Goal: Task Accomplishment & Management: Manage account settings

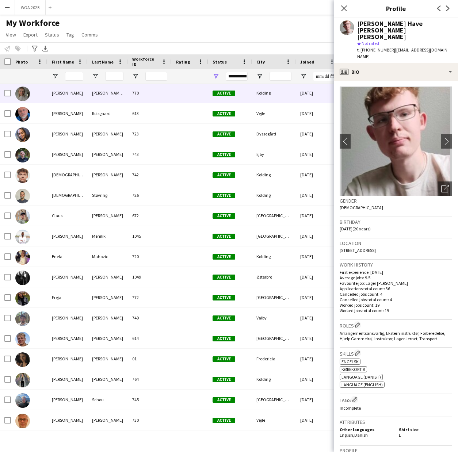
click at [106, 93] on div "[PERSON_NAME] [PERSON_NAME]" at bounding box center [108, 93] width 40 height 20
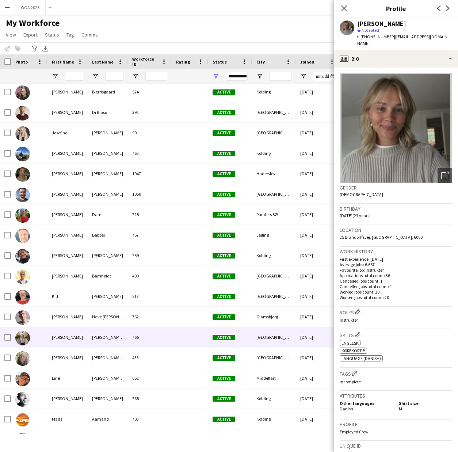
scroll to position [676, 0]
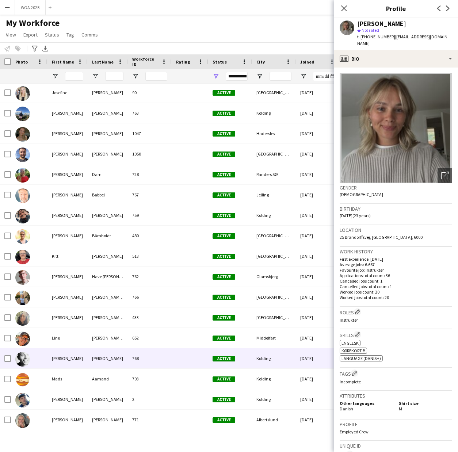
click at [62, 356] on div "Lucas" at bounding box center [67, 358] width 40 height 20
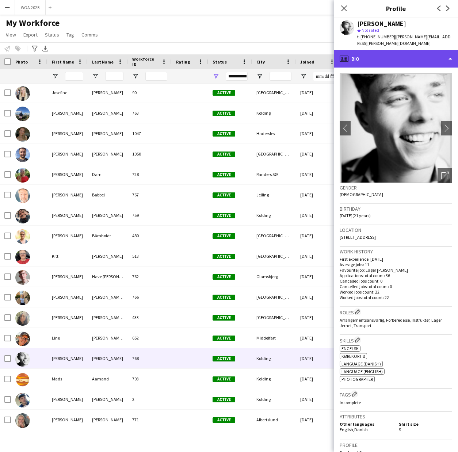
click at [412, 50] on div "profile Bio" at bounding box center [396, 59] width 124 height 18
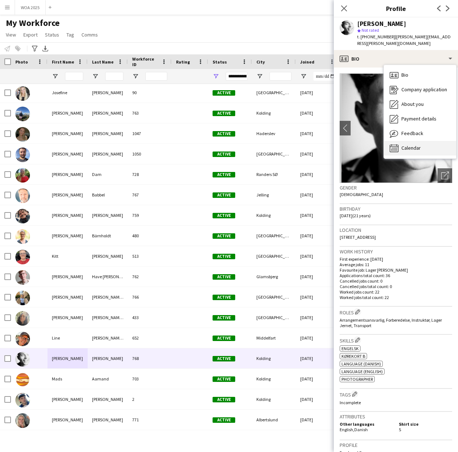
click at [410, 145] on div "Calendar Calendar" at bounding box center [420, 148] width 72 height 15
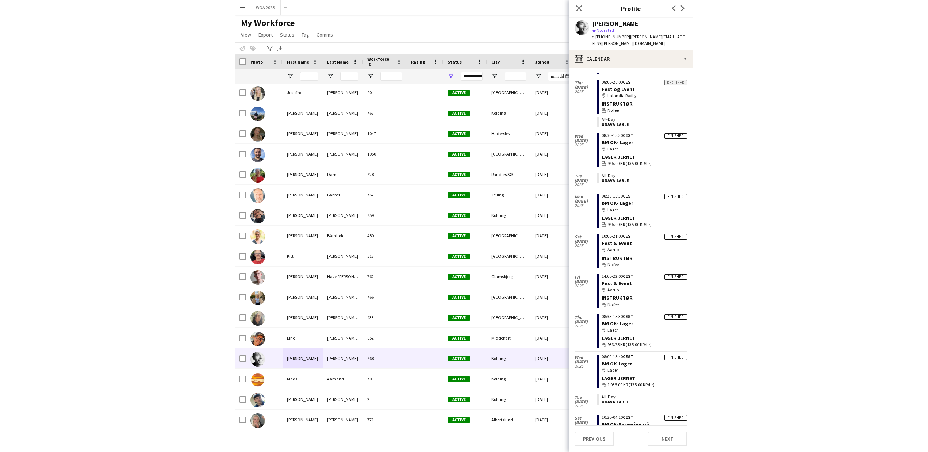
scroll to position [692, 0]
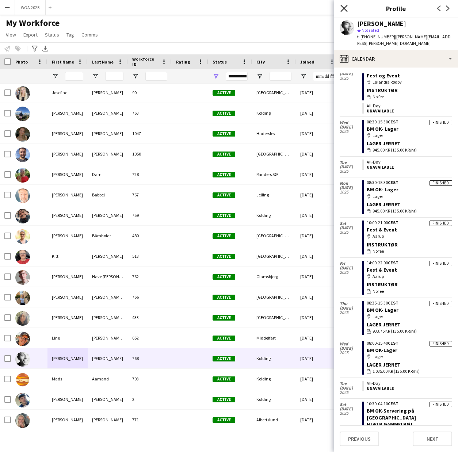
click at [345, 7] on icon "Close pop-in" at bounding box center [343, 8] width 7 height 7
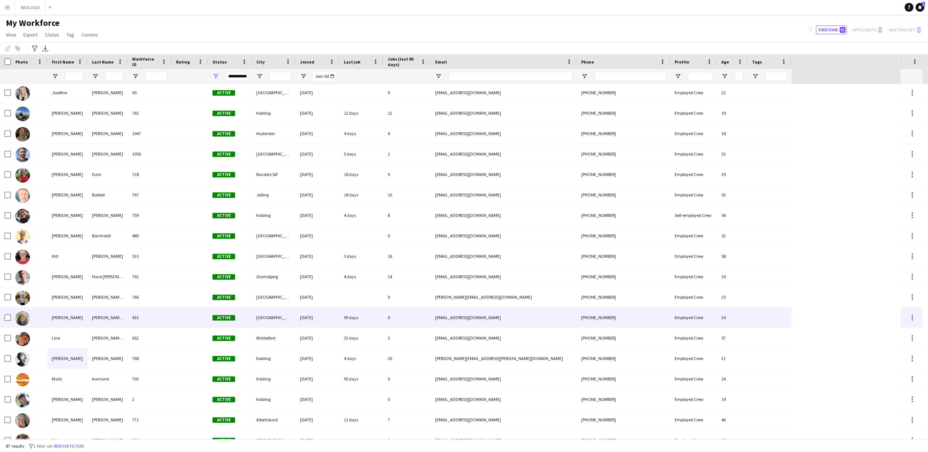
scroll to position [608, 0]
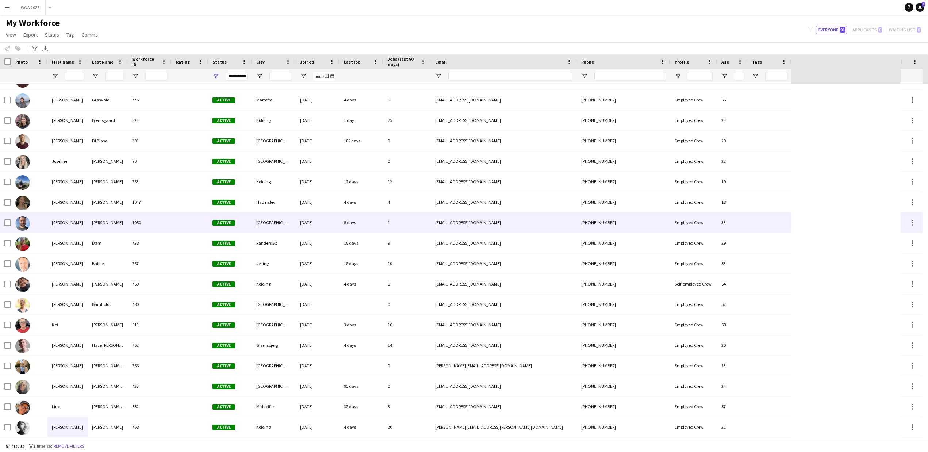
click at [66, 219] on div "Julius" at bounding box center [67, 223] width 40 height 20
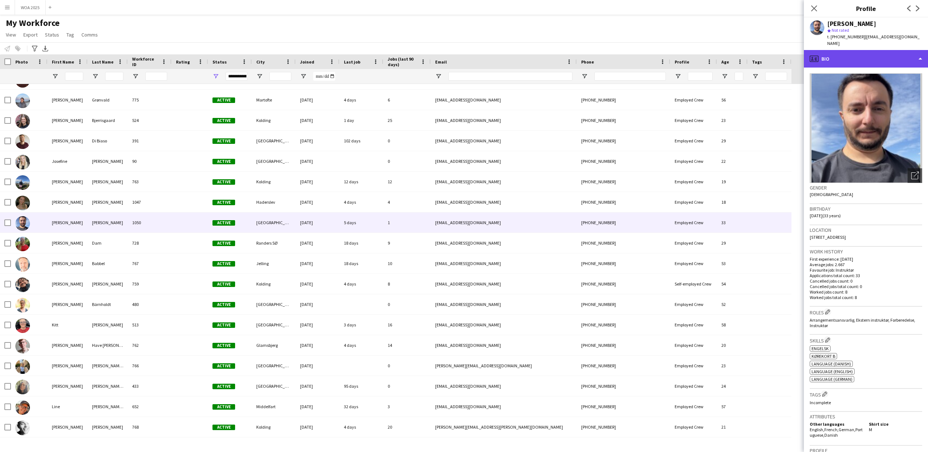
click at [863, 50] on div "profile Bio" at bounding box center [866, 59] width 124 height 18
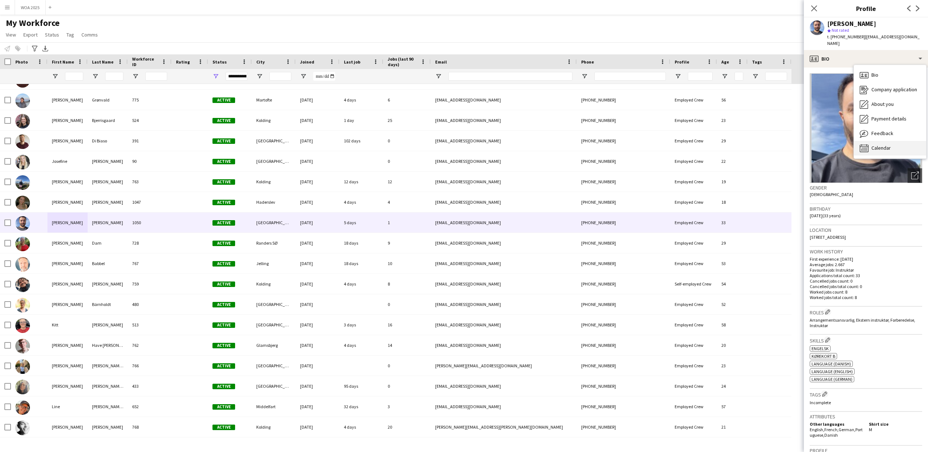
click at [876, 145] on span "Calendar" at bounding box center [881, 148] width 19 height 7
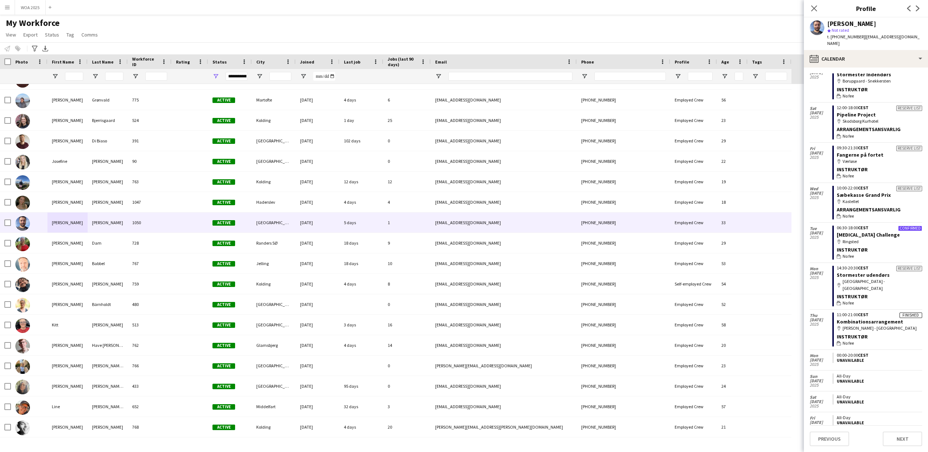
scroll to position [925, 0]
click at [855, 317] on link "Kombinationsarrangement" at bounding box center [870, 320] width 66 height 7
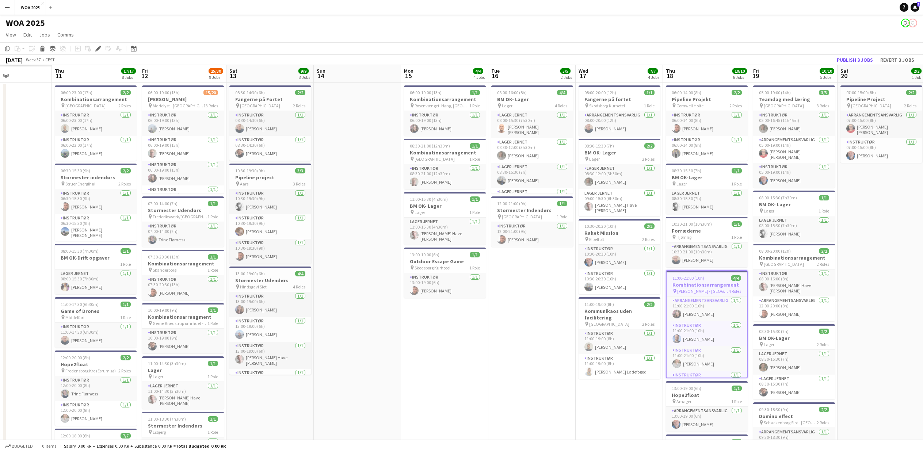
drag, startPoint x: 206, startPoint y: 389, endPoint x: 628, endPoint y: 389, distance: 422.5
click at [633, 389] on app-calendar-viewport "Tue 9 Wed 10 Thu 11 17/17 8 Jobs Fri 12 25/30 9 Jobs Sat 13 9/9 3 Jobs Sun 14 M…" at bounding box center [461, 383] width 923 height 637
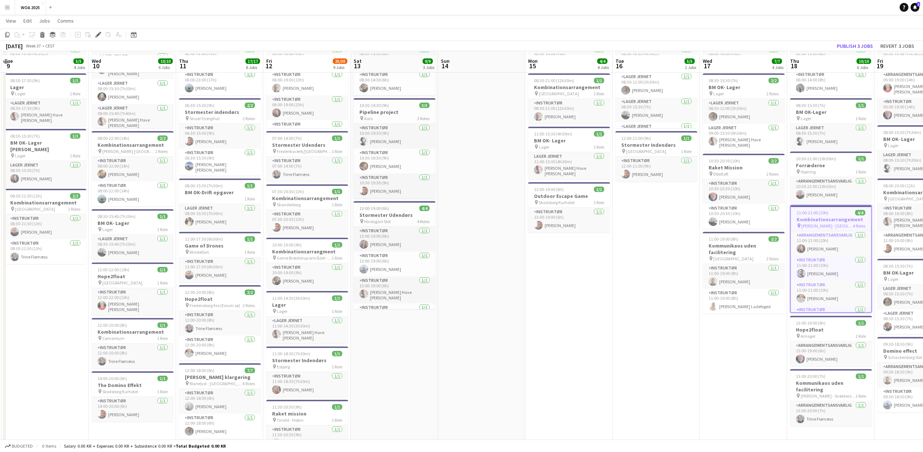
scroll to position [69, 0]
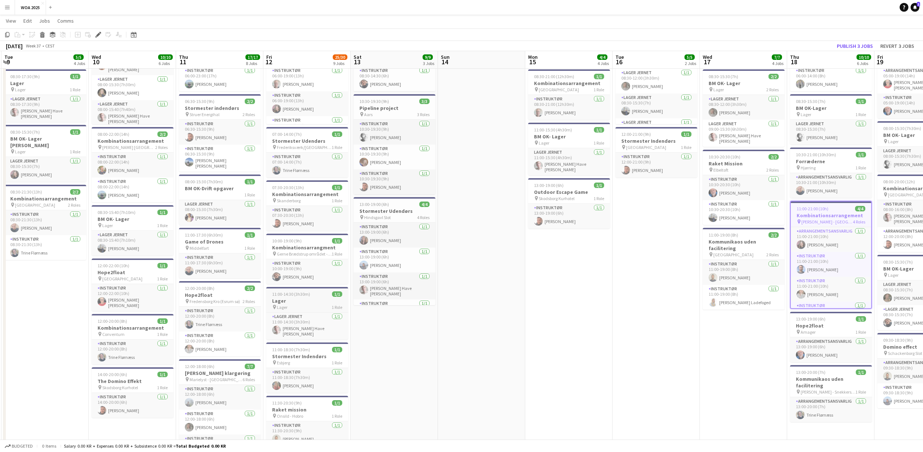
click at [286, 306] on span "Lager" at bounding box center [282, 307] width 11 height 5
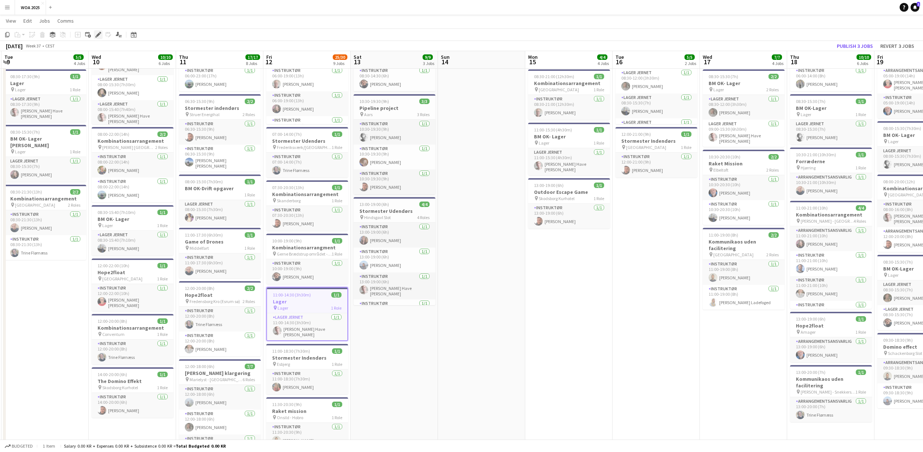
click at [97, 31] on div "Edit" at bounding box center [98, 34] width 9 height 9
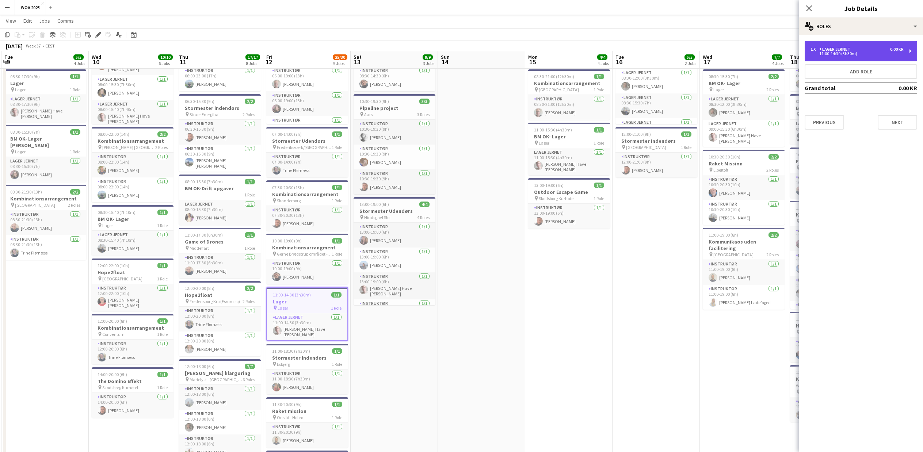
click at [876, 45] on div "1 x Lager Jernet 0.00 KR 11:00-14:30 (3h30m)" at bounding box center [860, 51] width 112 height 20
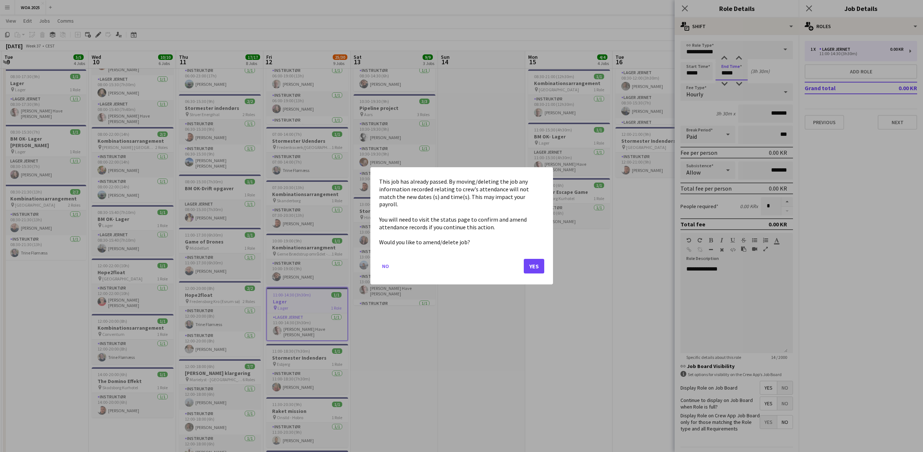
click at [727, 76] on body "Menu Boards Boards Boards All jobs Status Workforce Workforce My Workforce Recr…" at bounding box center [461, 287] width 923 height 713
click at [539, 262] on button "Yes" at bounding box center [534, 266] width 20 height 15
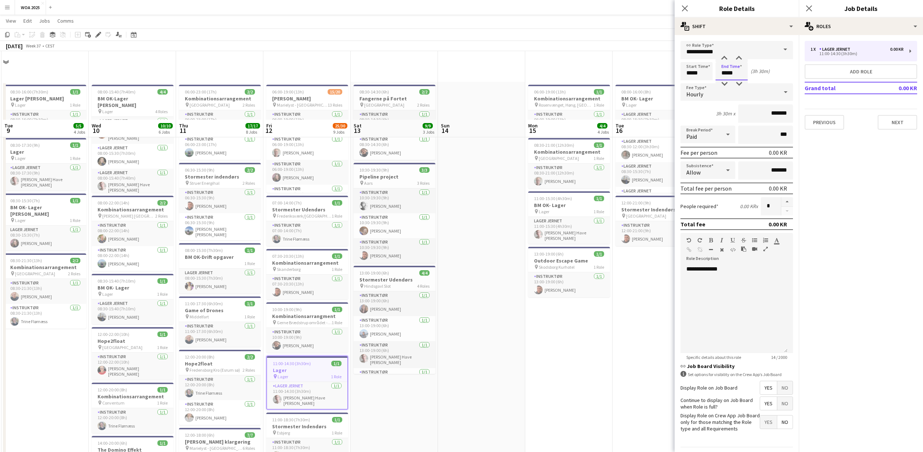
scroll to position [69, 0]
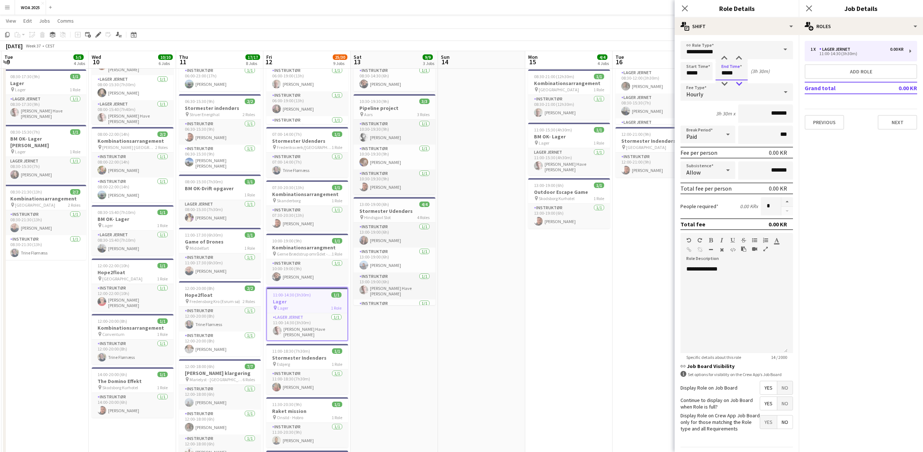
click at [738, 83] on div at bounding box center [738, 83] width 15 height 7
type input "*****"
click at [738, 83] on div at bounding box center [738, 83] width 15 height 7
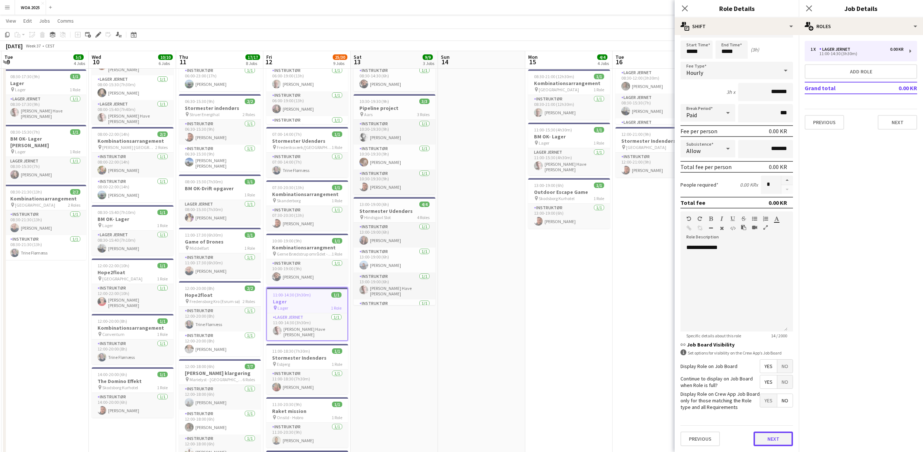
click at [764, 441] on button "Next" at bounding box center [772, 439] width 39 height 15
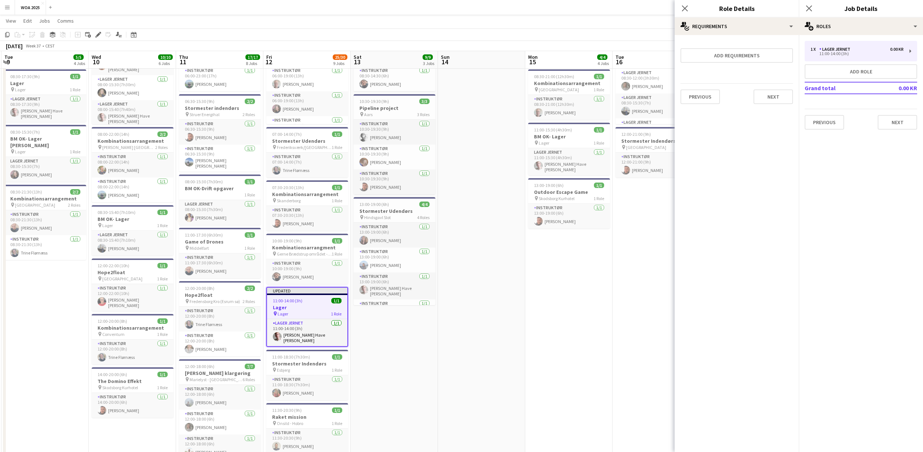
scroll to position [0, 0]
click at [844, 21] on div "multiple-users-add Roles" at bounding box center [861, 27] width 124 height 18
click at [872, 127] on span "Settings" at bounding box center [875, 130] width 19 height 7
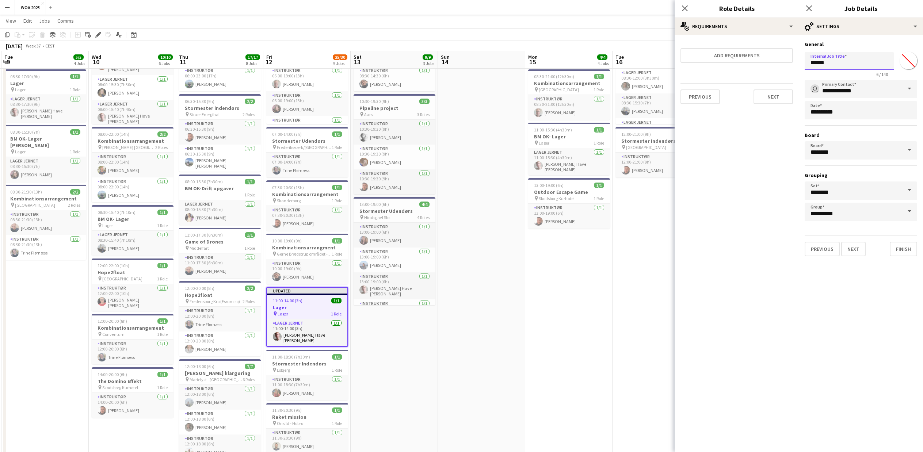
click at [811, 63] on input "*****" at bounding box center [848, 61] width 89 height 18
type input "**********"
click at [904, 247] on button "Finish" at bounding box center [902, 249] width 27 height 15
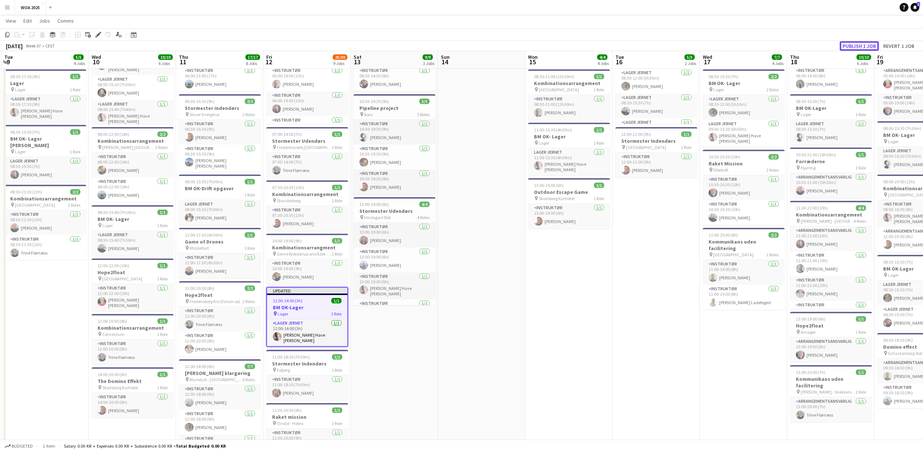
click at [853, 46] on button "Publish 1 job" at bounding box center [858, 45] width 39 height 9
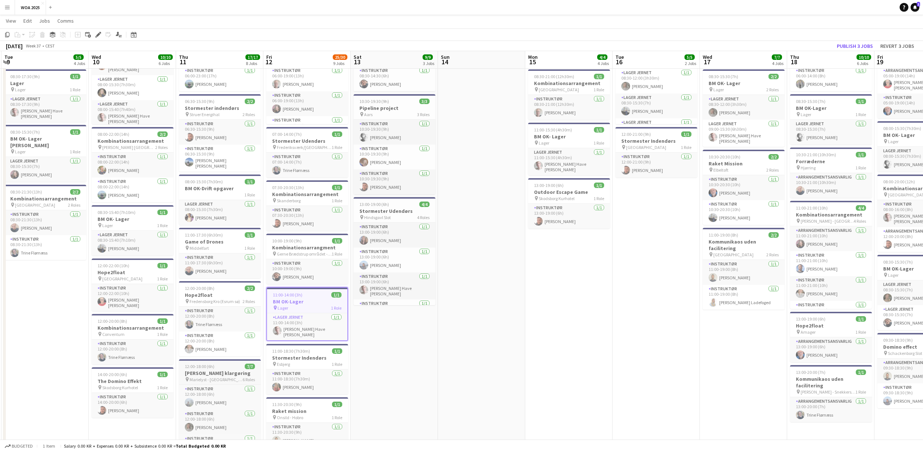
click at [199, 370] on h3 "[PERSON_NAME] klargøring" at bounding box center [220, 373] width 82 height 7
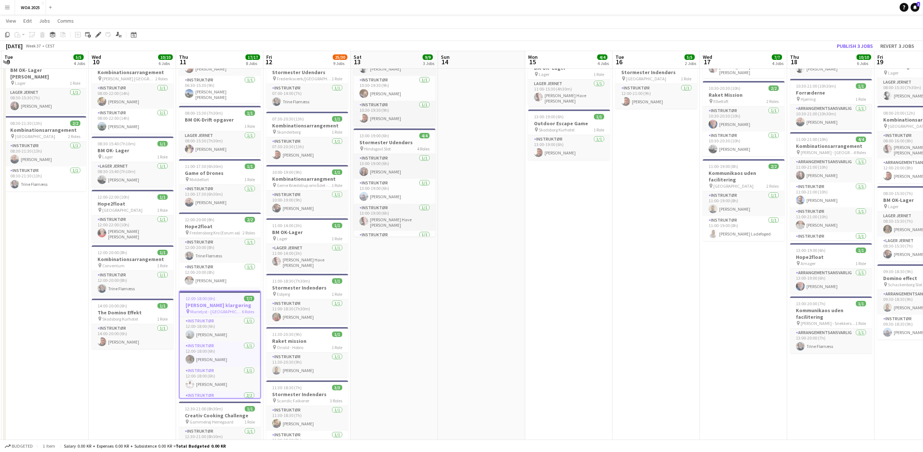
scroll to position [69, 0]
click at [8, 7] on app-icon "Menu" at bounding box center [7, 7] width 6 height 6
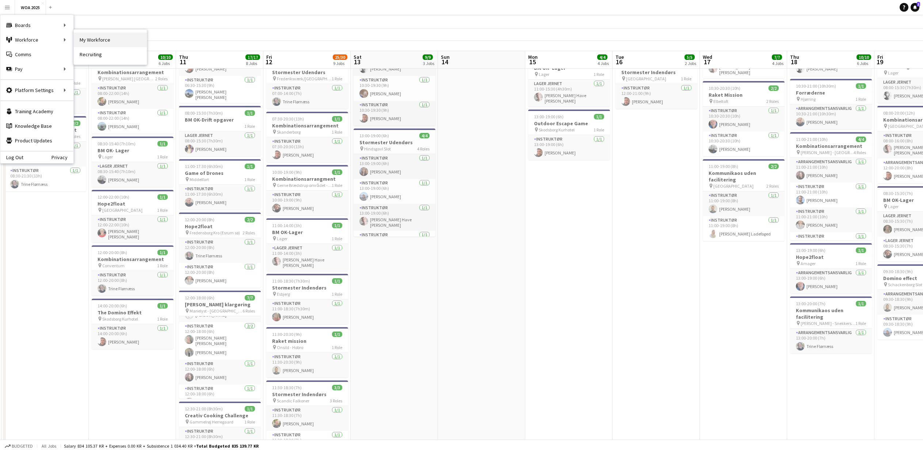
click at [98, 38] on link "My Workforce" at bounding box center [110, 39] width 73 height 15
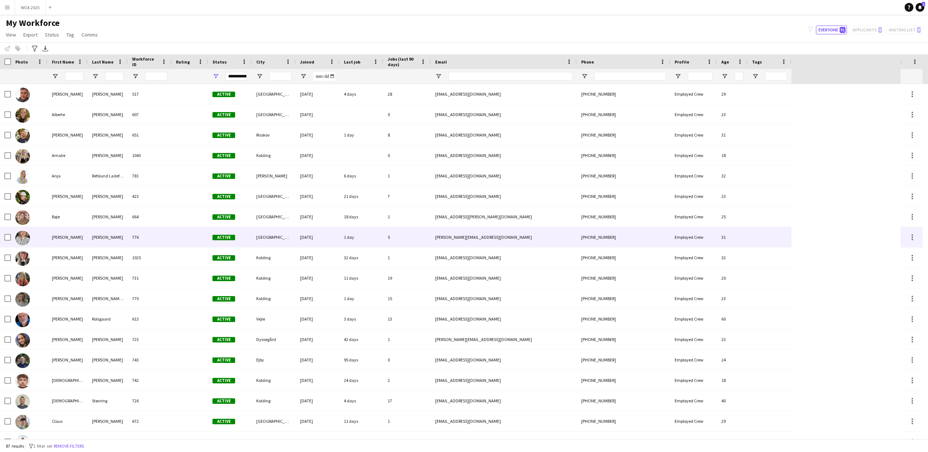
click at [58, 238] on div "[PERSON_NAME]" at bounding box center [67, 237] width 40 height 20
